Goal: Check status: Check status

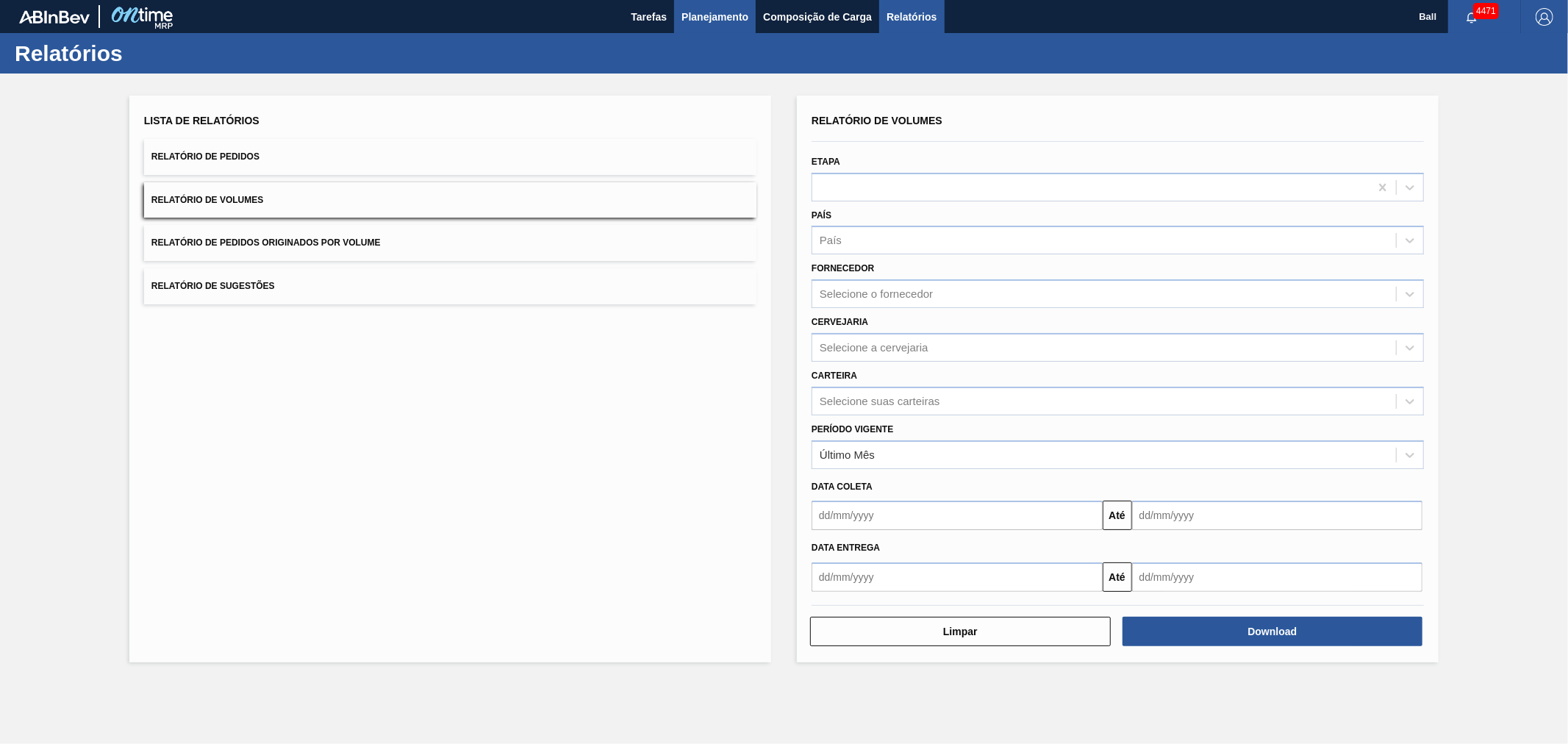
click at [710, 13] on span "Planejamento" at bounding box center [715, 16] width 67 height 17
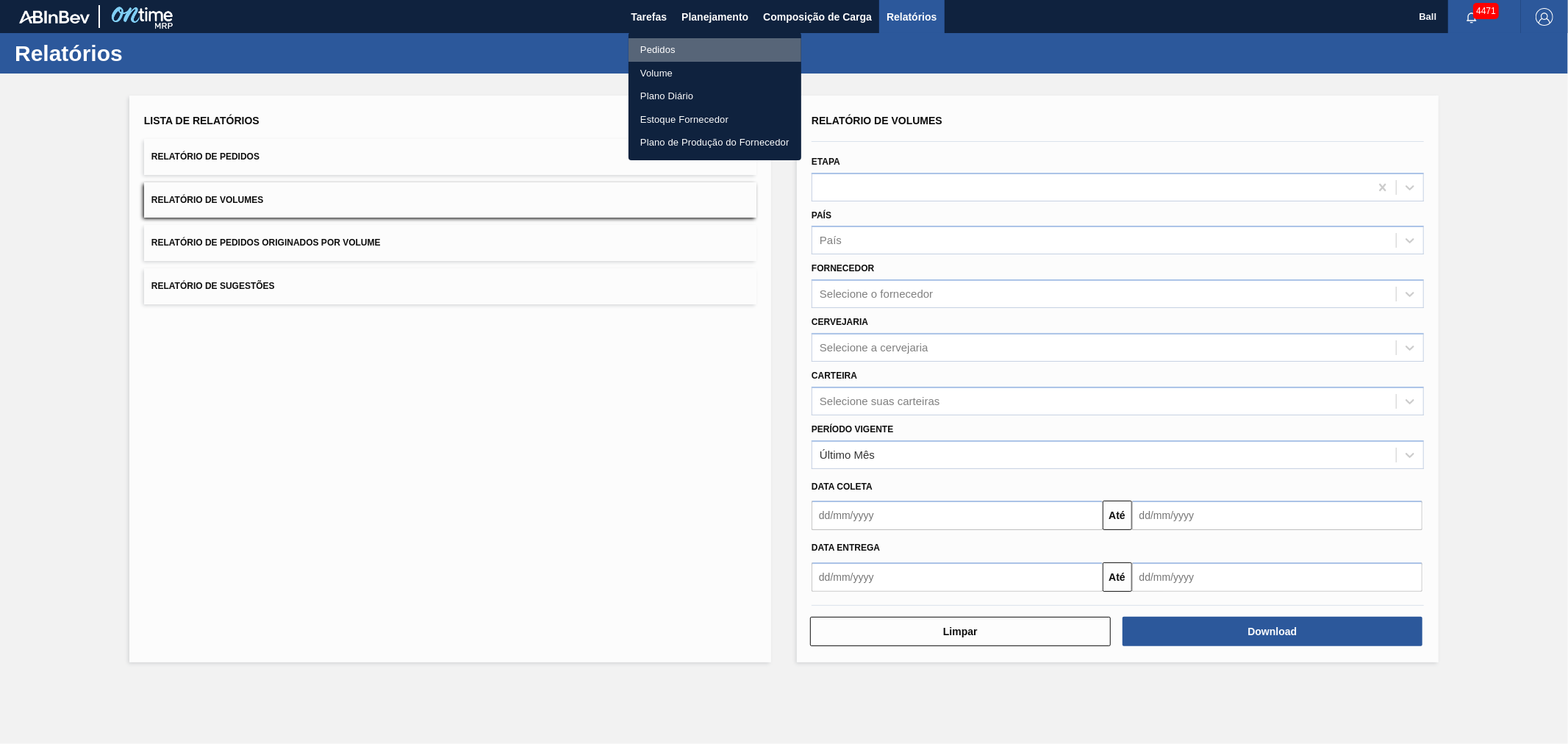
click at [670, 52] on li "Pedidos" at bounding box center [715, 50] width 173 height 24
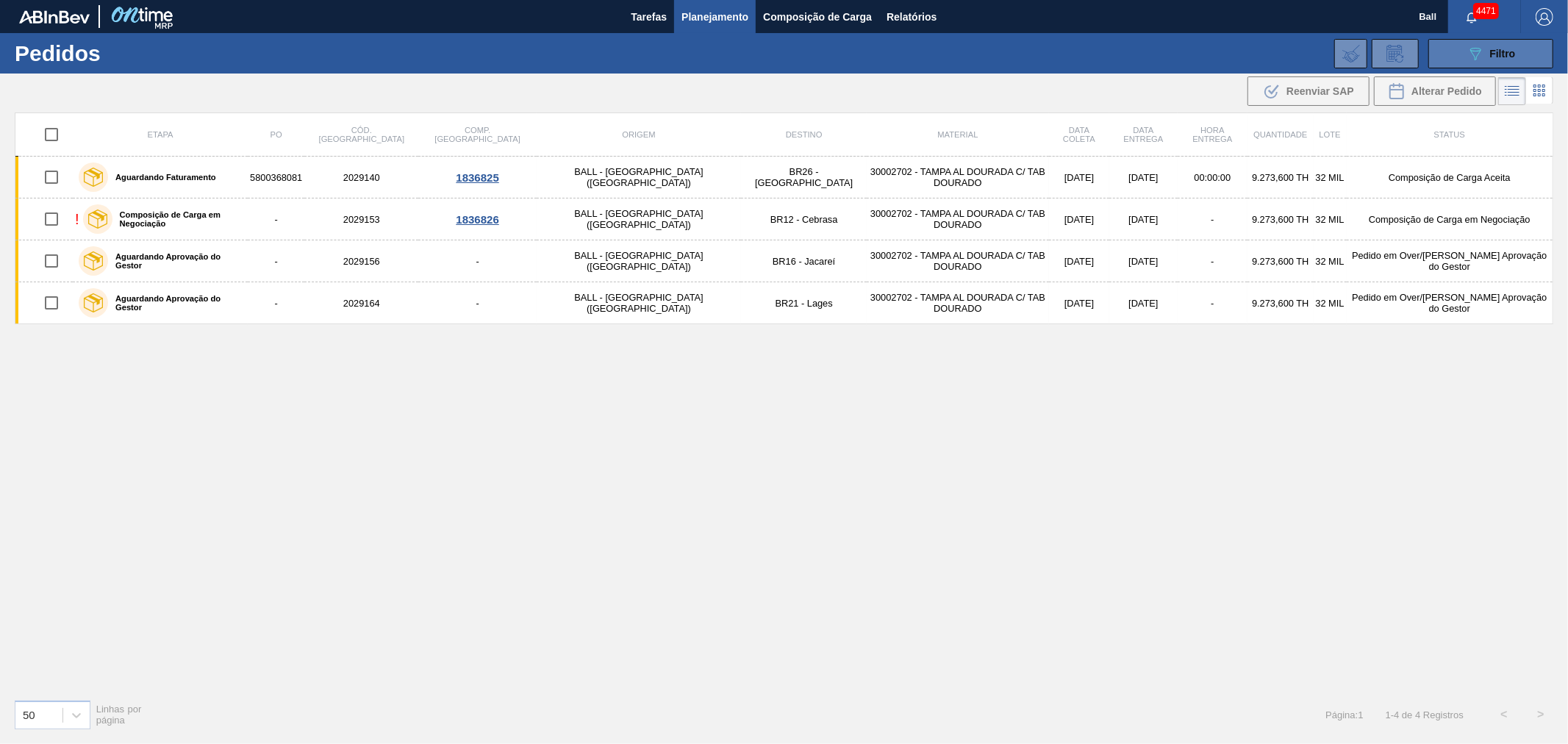
click at [1476, 58] on icon "089F7B8B-B2A5-4AFE-B5C0-19BA573D28AC" at bounding box center [1475, 54] width 17 height 17
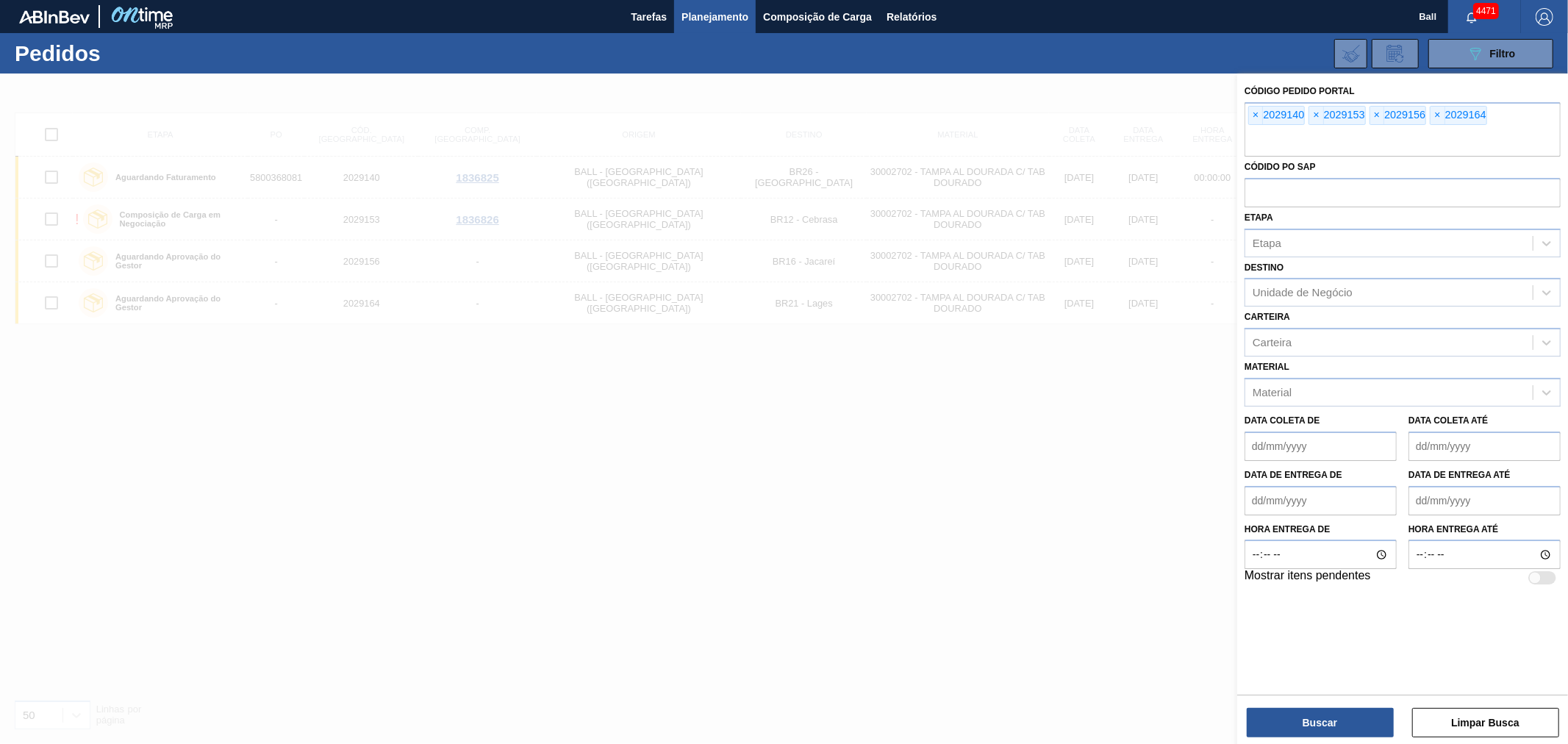
click at [1536, 574] on div at bounding box center [1534, 578] width 12 height 12
checkbox input "true"
click at [1257, 115] on span "×" at bounding box center [1256, 115] width 14 height 17
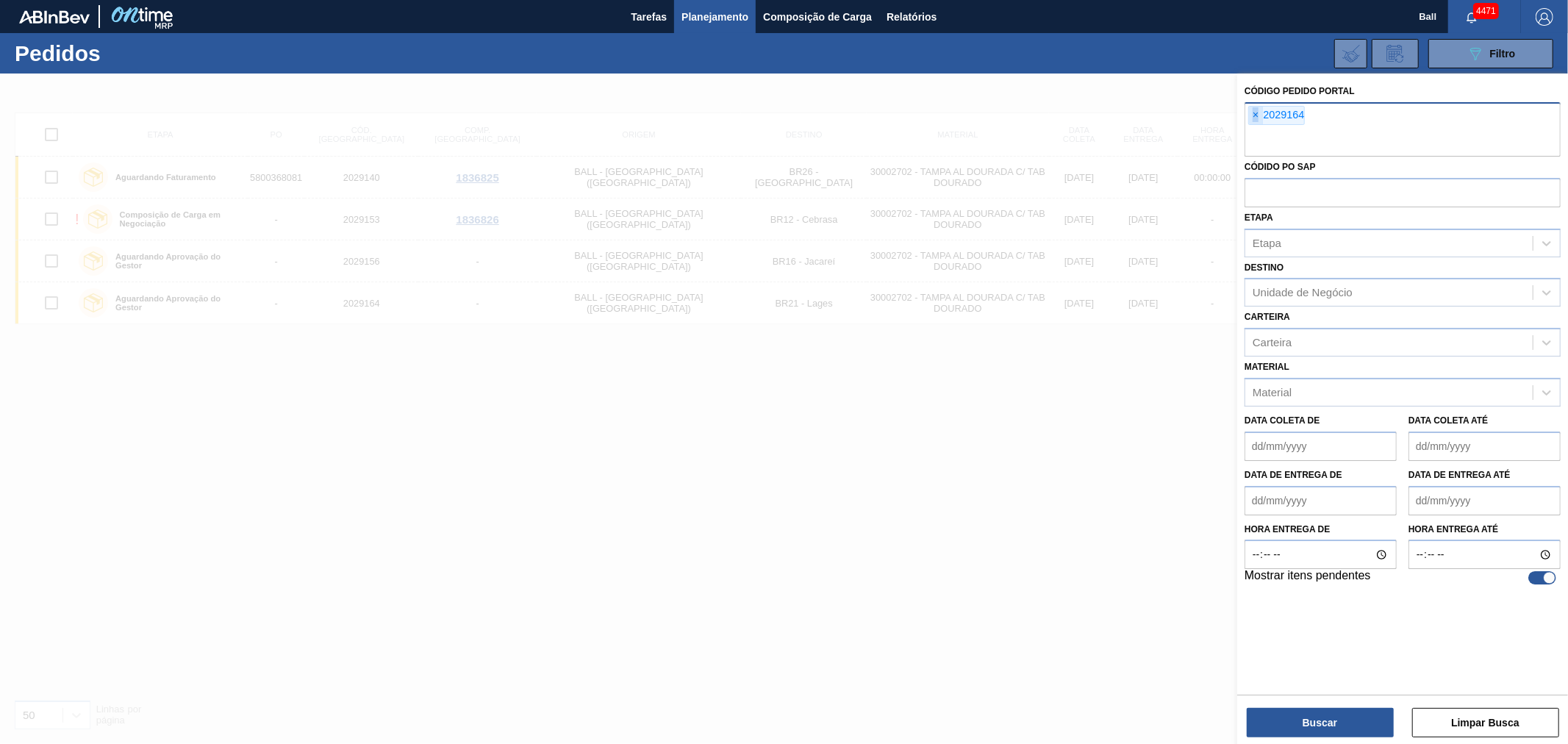
click at [1257, 115] on span "×" at bounding box center [1256, 115] width 14 height 17
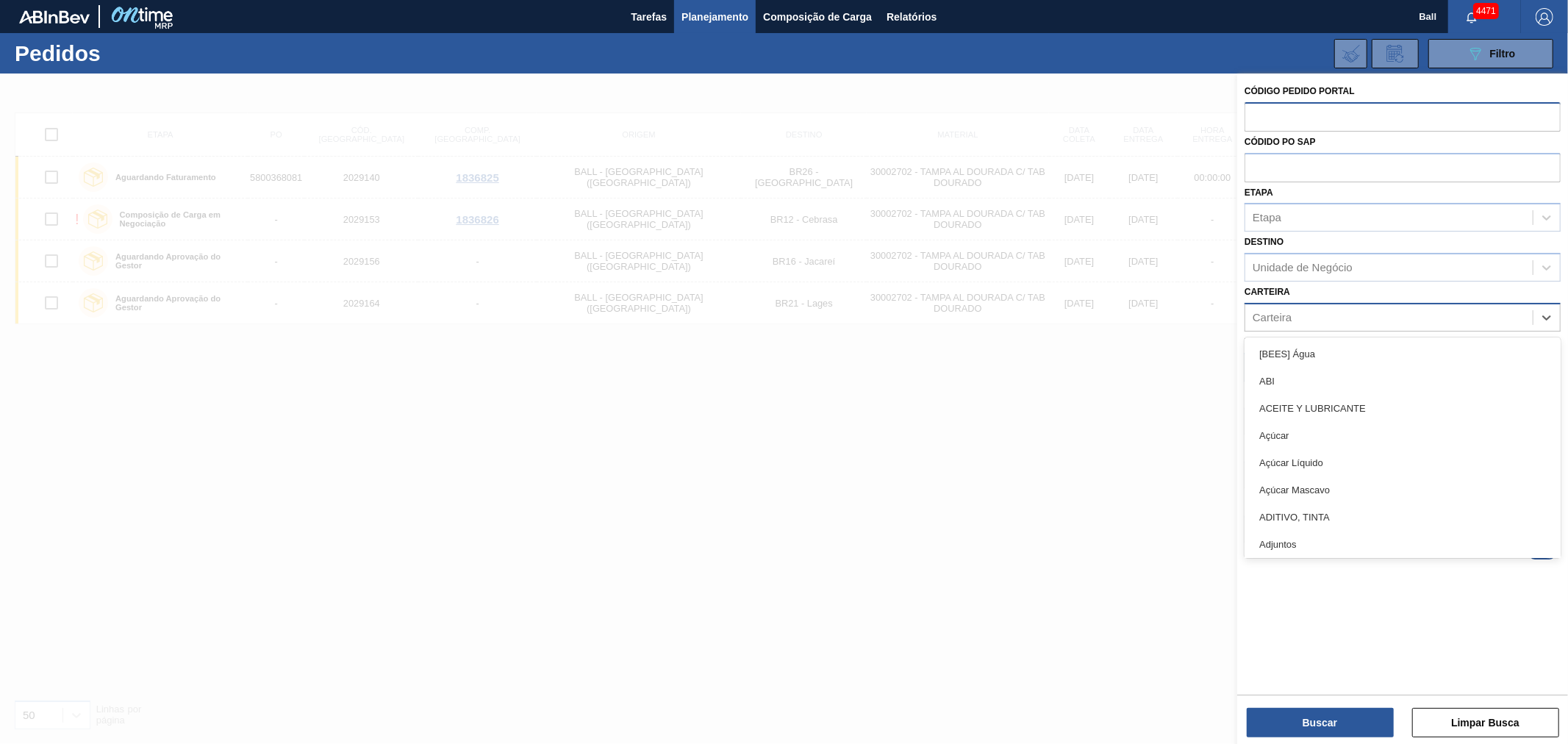
click at [1312, 313] on div "Carteira" at bounding box center [1389, 317] width 288 height 21
type input "lata"
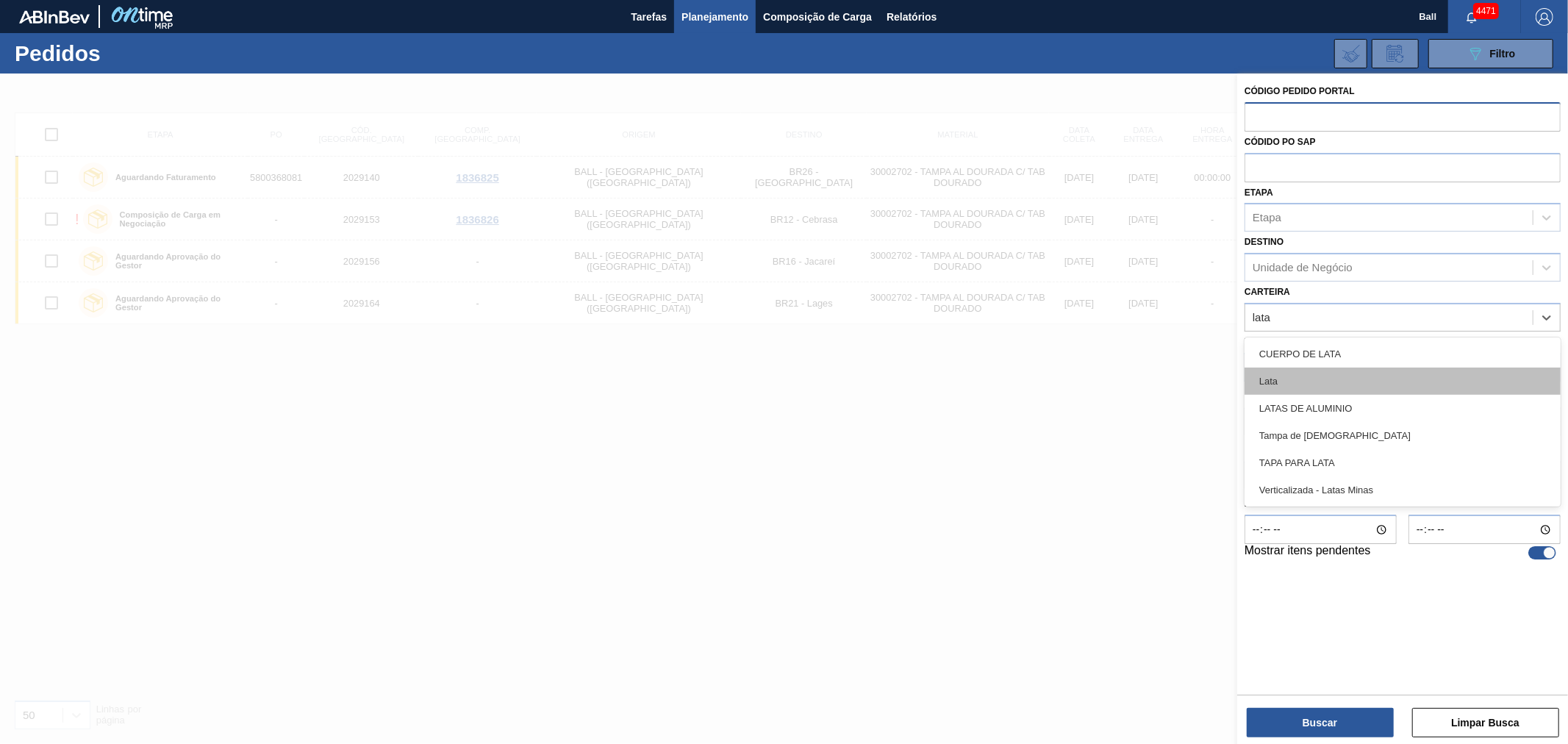
click at [1284, 386] on div "Lata" at bounding box center [1402, 381] width 316 height 27
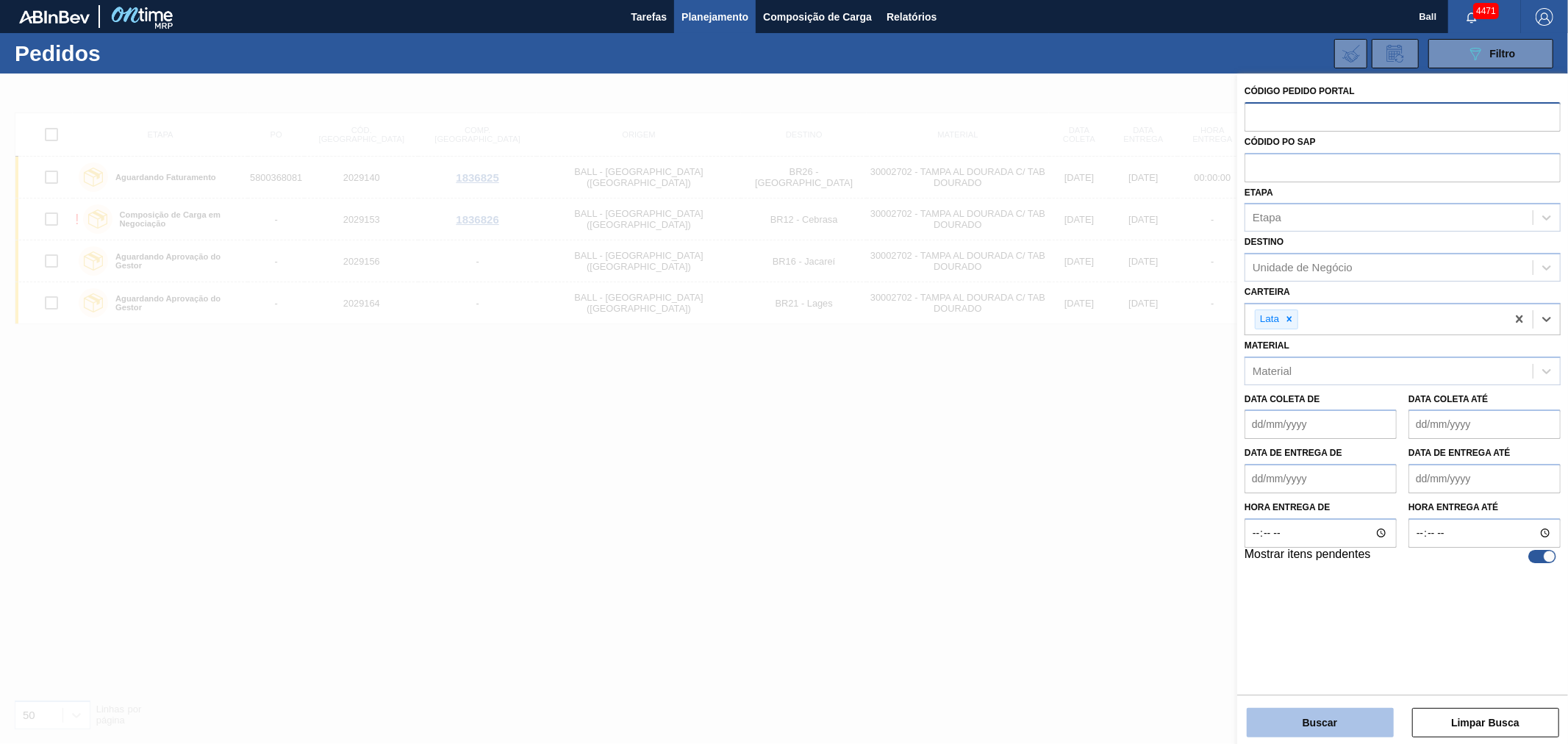
click at [1303, 726] on button "Buscar" at bounding box center [1320, 722] width 147 height 30
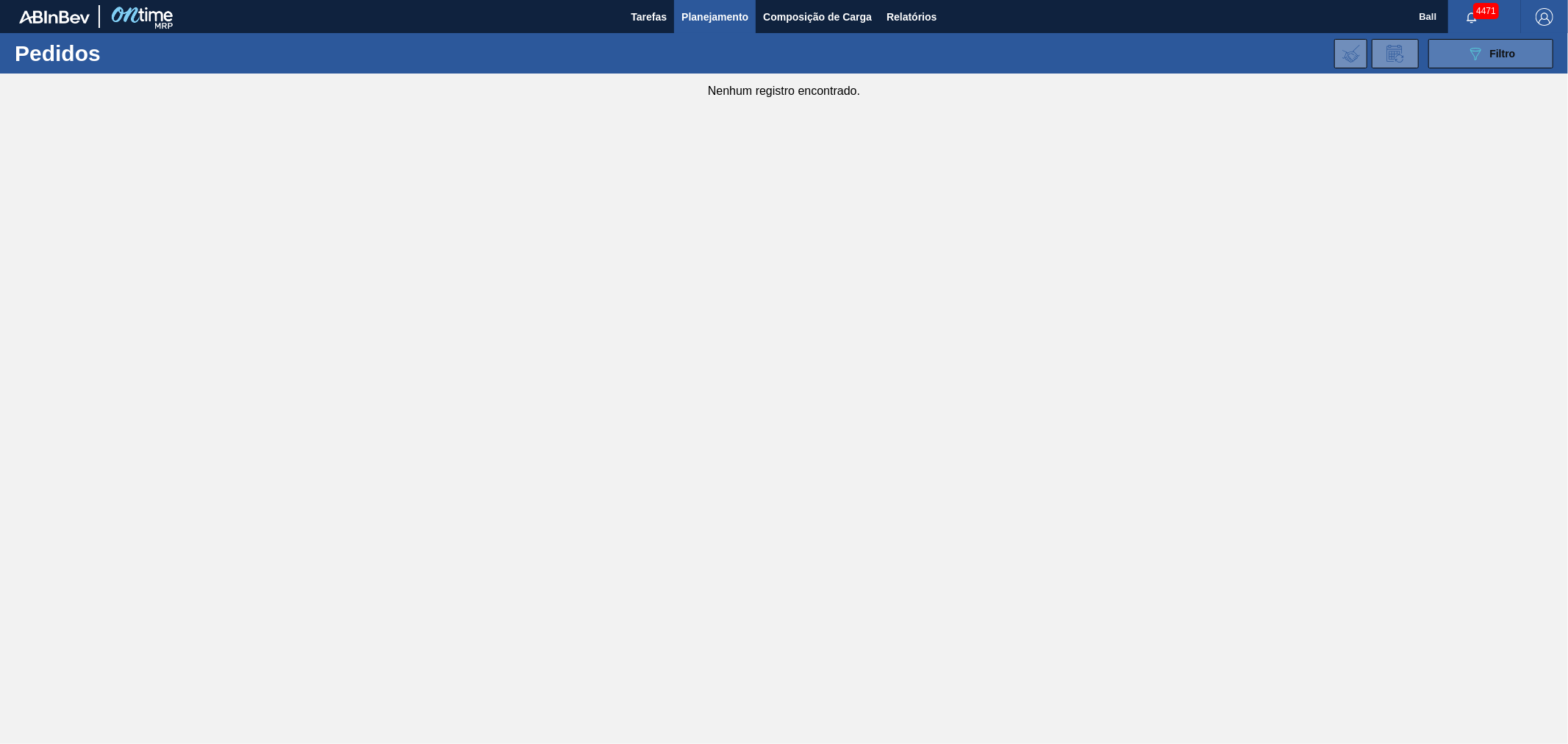
click at [1477, 61] on icon "089F7B8B-B2A5-4AFE-B5C0-19BA573D28AC" at bounding box center [1475, 54] width 17 height 17
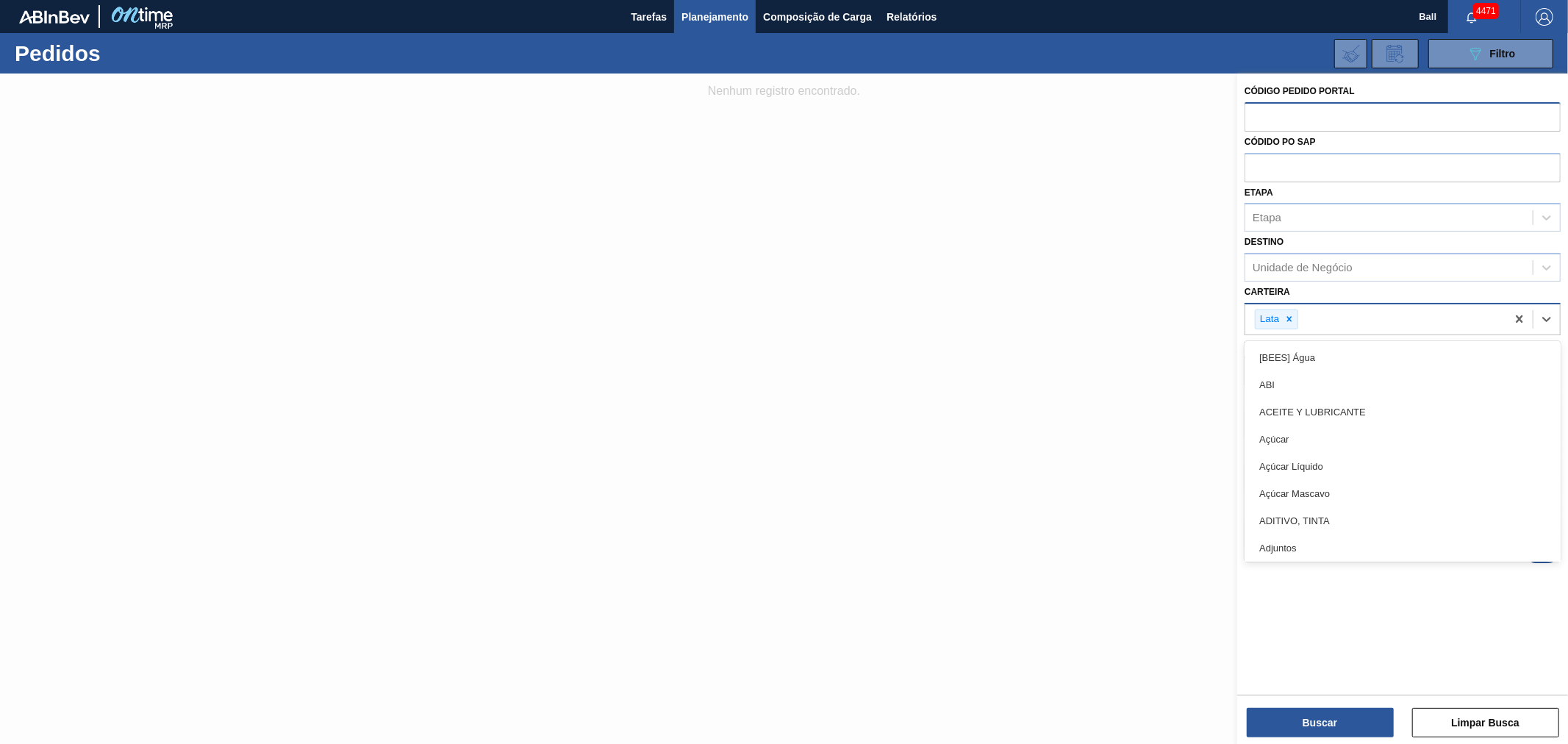
click at [1379, 314] on div "Lata" at bounding box center [1375, 318] width 261 height 30
type input "[GEOGRAPHIC_DATA]"
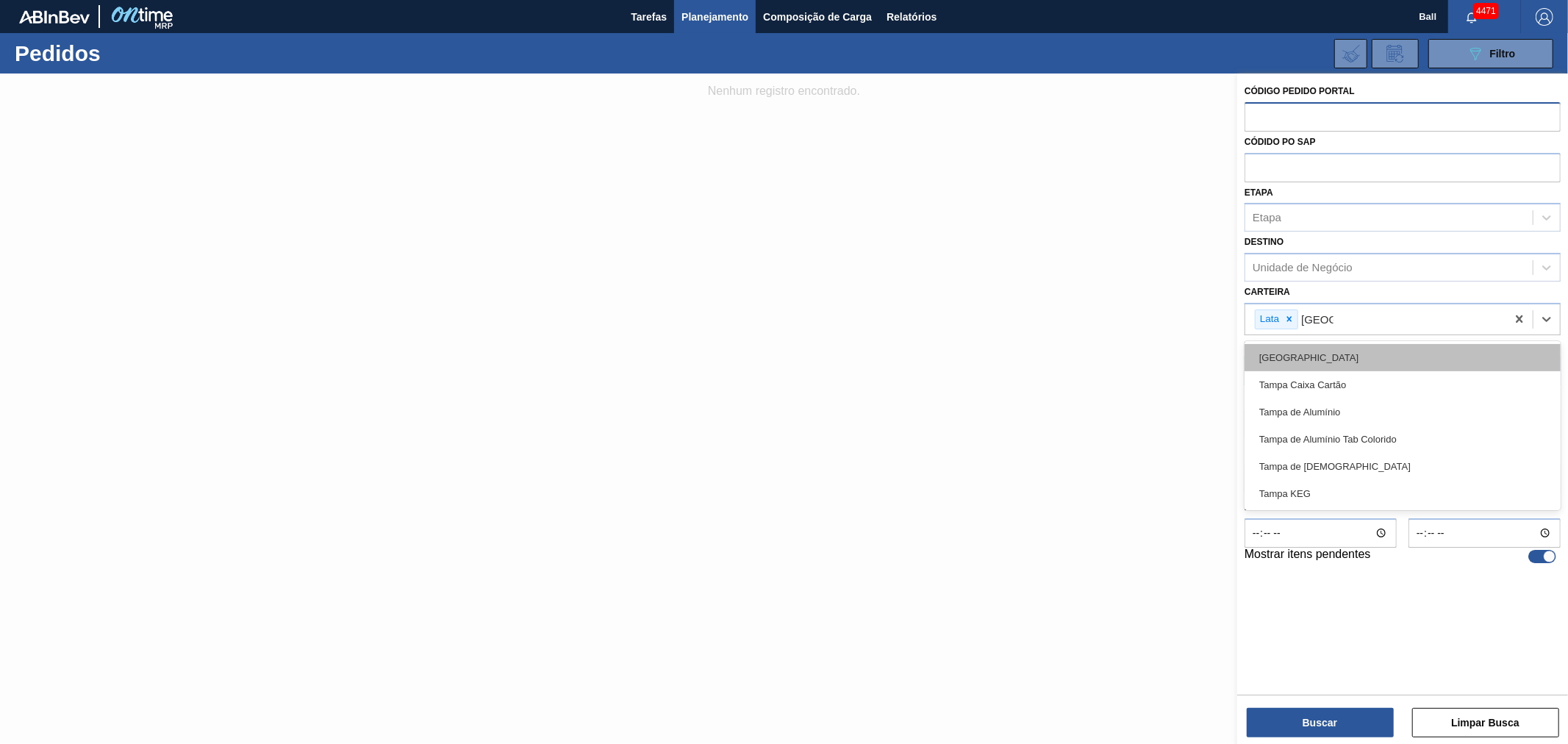
click at [1308, 356] on div "[GEOGRAPHIC_DATA]" at bounding box center [1402, 358] width 316 height 27
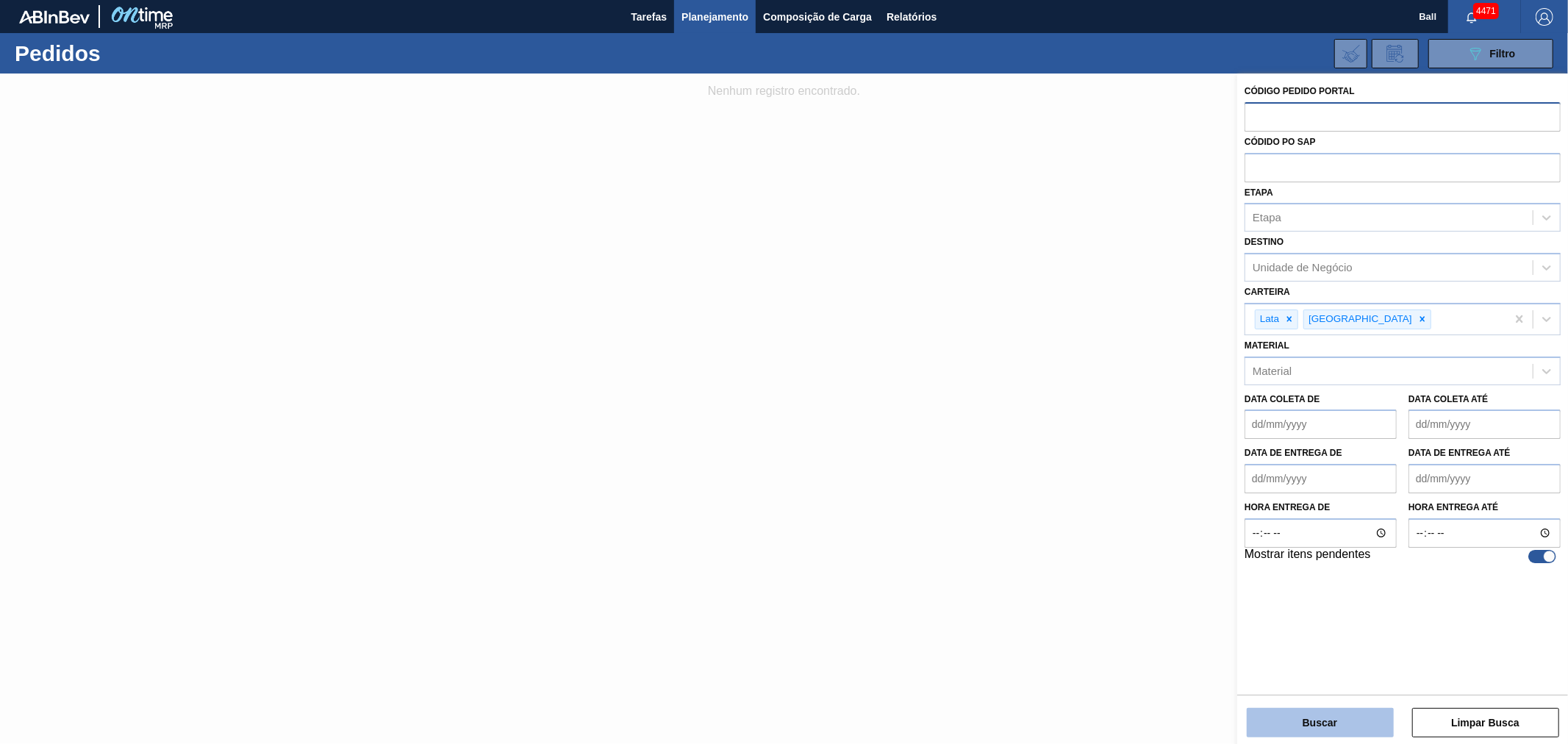
click at [1275, 725] on button "Buscar" at bounding box center [1320, 722] width 147 height 30
